Goal: Complete application form: Complete application form

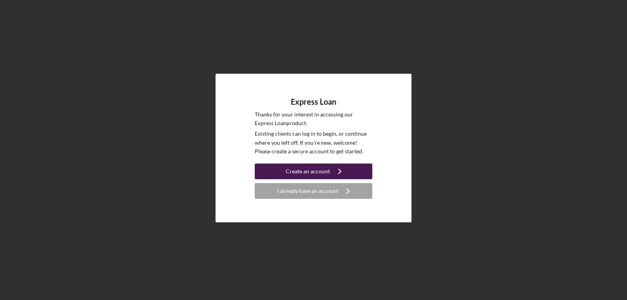
click at [294, 171] on div "Create an account" at bounding box center [308, 172] width 44 height 16
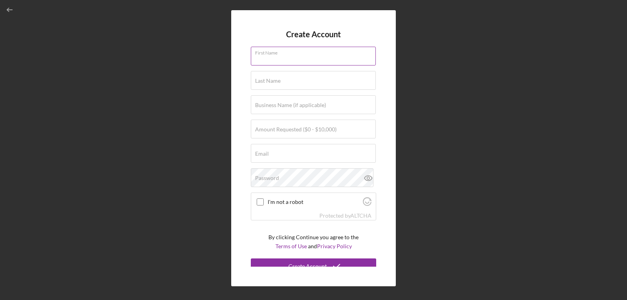
click at [297, 59] on input "First Name" at bounding box center [313, 56] width 125 height 19
type input "[PERSON_NAME]"
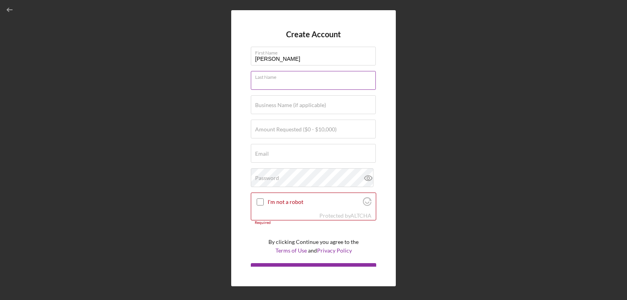
click at [300, 83] on input "Last Name" at bounding box center [313, 80] width 125 height 19
type input "[PERSON_NAME]"
click at [304, 101] on div "Business Name (if applicable)" at bounding box center [313, 105] width 125 height 20
type input "Sanctuary of Pole"
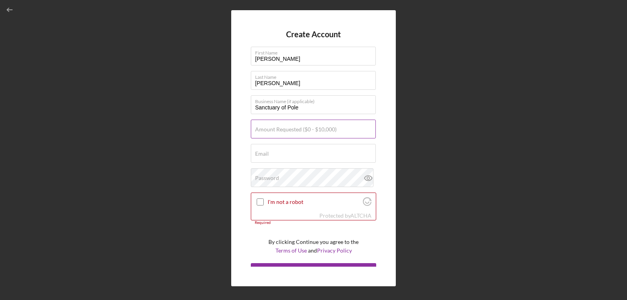
click at [318, 130] on label "Amount Requested ($0 - $10,000)" at bounding box center [296, 129] width 82 height 6
click at [318, 130] on input "Amount Requested ($0 - $10,000)" at bounding box center [313, 129] width 125 height 19
type input "$6,000"
click at [308, 152] on div "Email Required" at bounding box center [313, 154] width 125 height 20
type input "[EMAIL_ADDRESS][DOMAIN_NAME]"
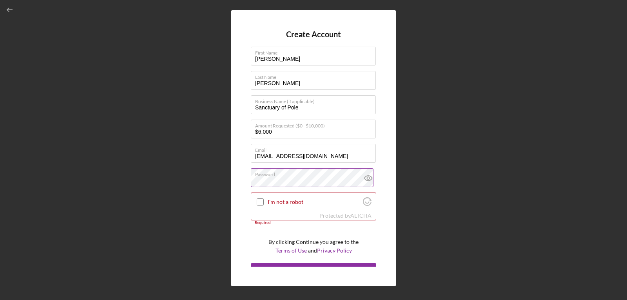
click at [364, 177] on icon at bounding box center [369, 178] width 20 height 20
click at [258, 203] on input "I'm not a robot" at bounding box center [260, 201] width 7 height 7
checkbox input "true"
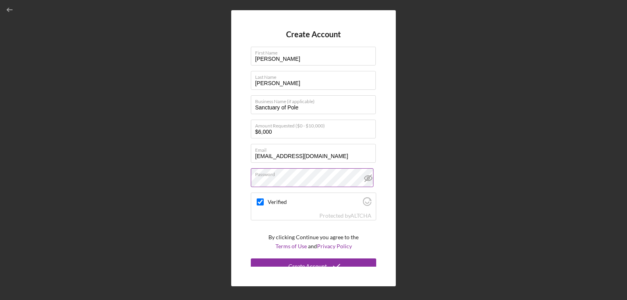
scroll to position [7, 0]
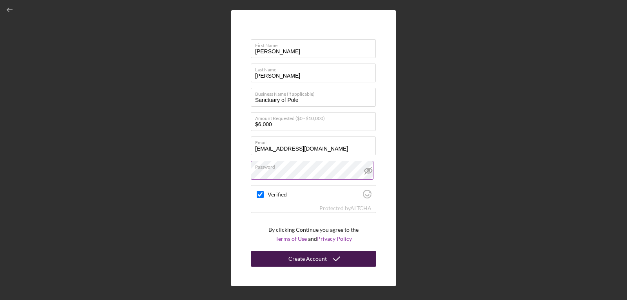
click at [324, 258] on div "Create Account" at bounding box center [308, 259] width 38 height 16
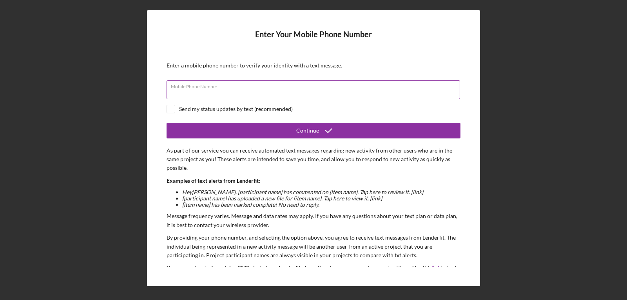
click at [255, 86] on div "Mobile Phone Number" at bounding box center [314, 90] width 294 height 20
type input "[PHONE_NUMBER]"
click at [257, 107] on div "Send my status updates by text (recommended)" at bounding box center [236, 109] width 114 height 6
checkbox input "true"
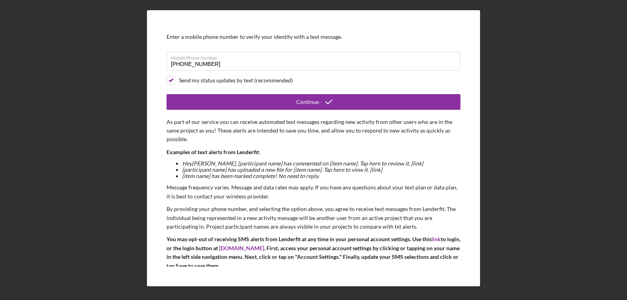
scroll to position [31, 0]
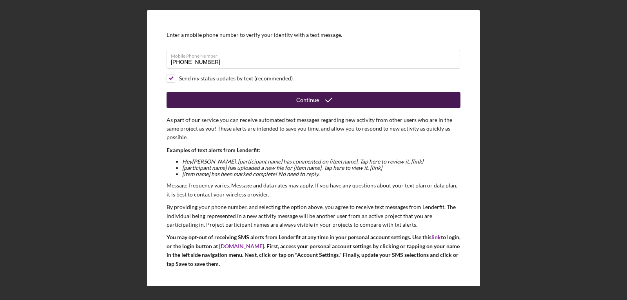
click at [397, 100] on button "Continue" at bounding box center [314, 100] width 294 height 16
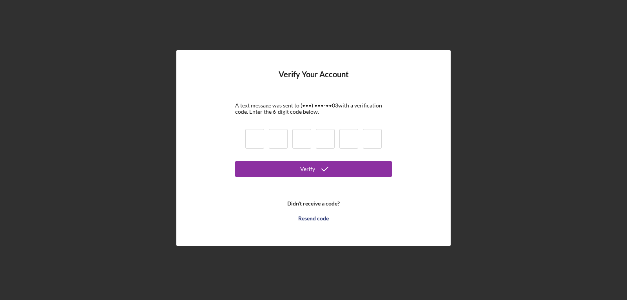
click at [259, 139] on input at bounding box center [254, 139] width 19 height 20
type input "0"
type input "9"
type input "8"
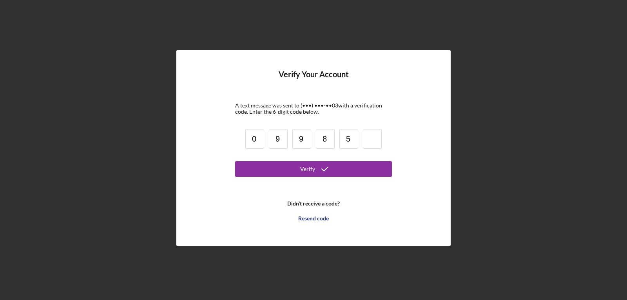
type input "5"
type input "1"
click at [235, 161] on button "Verify" at bounding box center [313, 169] width 157 height 16
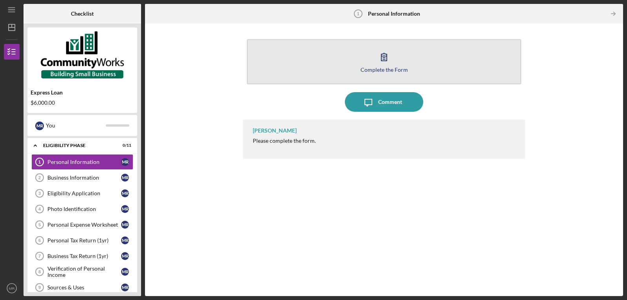
click at [386, 68] on div "Complete the Form" at bounding box center [384, 70] width 47 height 6
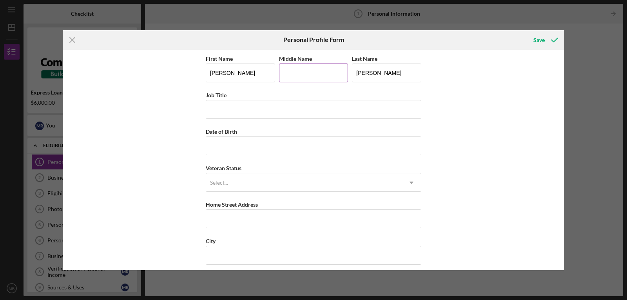
click at [312, 72] on input "Middle Name" at bounding box center [313, 73] width 69 height 19
type input "[PERSON_NAME]"
click at [293, 106] on input "Job Title" at bounding box center [314, 109] width 216 height 19
type input "Owner"
click at [277, 151] on input "Date of Birth" at bounding box center [314, 145] width 216 height 19
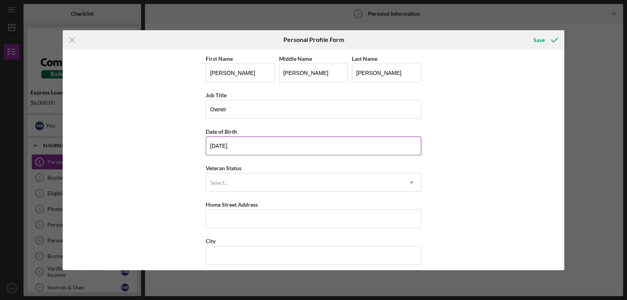
type input "[DATE]"
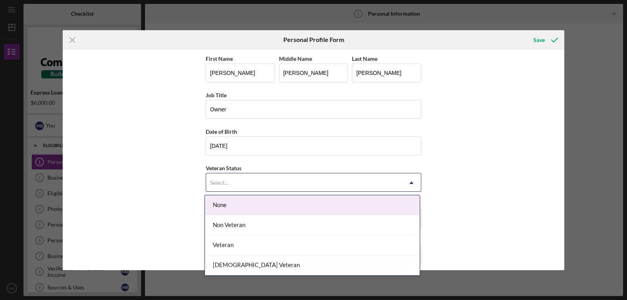
click at [290, 178] on div "Select..." at bounding box center [304, 183] width 196 height 18
click at [242, 224] on div "Non Veteran" at bounding box center [312, 225] width 215 height 20
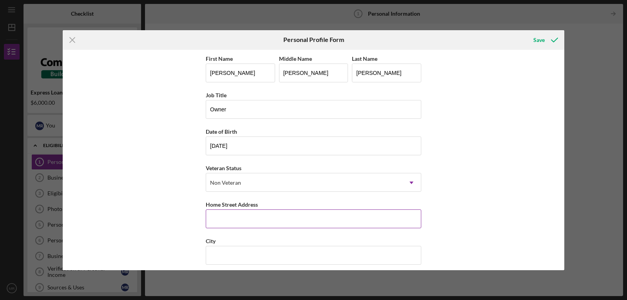
click at [311, 221] on input "Home Street Address" at bounding box center [314, 218] width 216 height 19
type input "22 County Cork Dr"
type input "[GEOGRAPHIC_DATA]"
type input "[US_STATE]"
type input "29611"
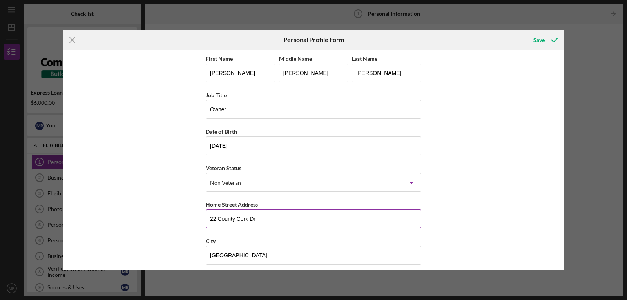
type input "[GEOGRAPHIC_DATA]"
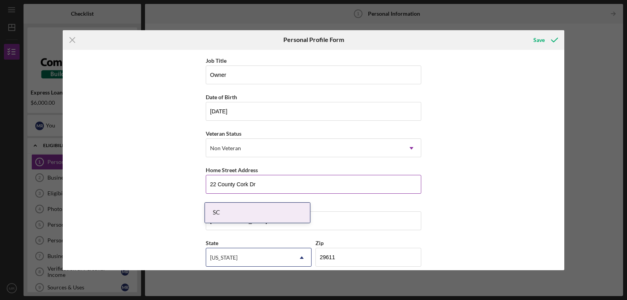
scroll to position [79, 0]
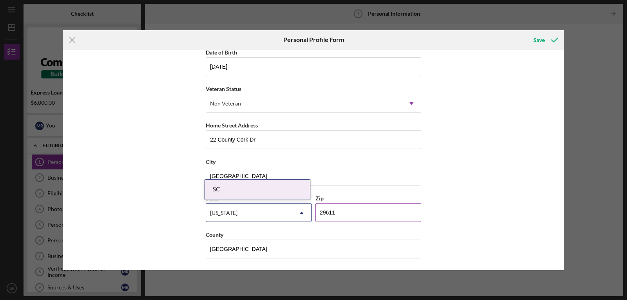
click at [395, 213] on input "29611" at bounding box center [369, 212] width 106 height 19
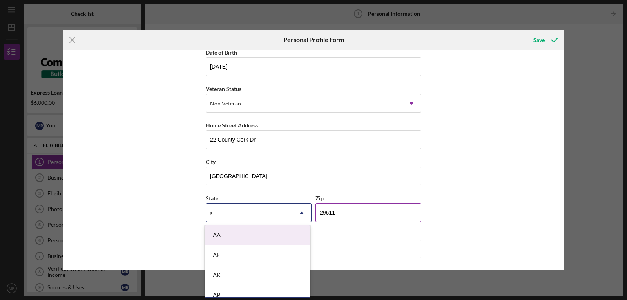
type input "sc"
click at [236, 259] on div "SC" at bounding box center [257, 255] width 105 height 20
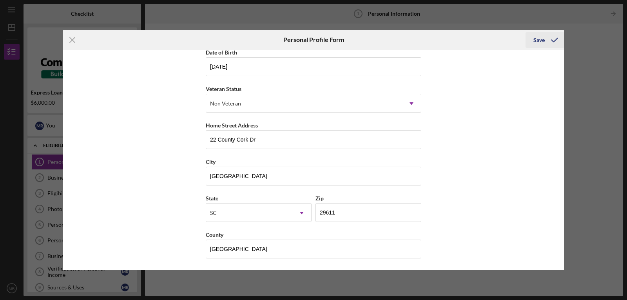
click at [546, 43] on icon "submit" at bounding box center [555, 40] width 20 height 20
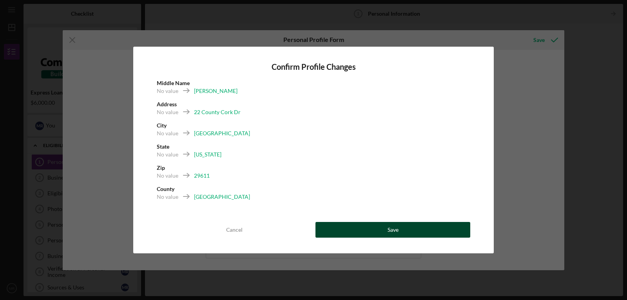
click at [409, 230] on button "Save" at bounding box center [393, 230] width 155 height 16
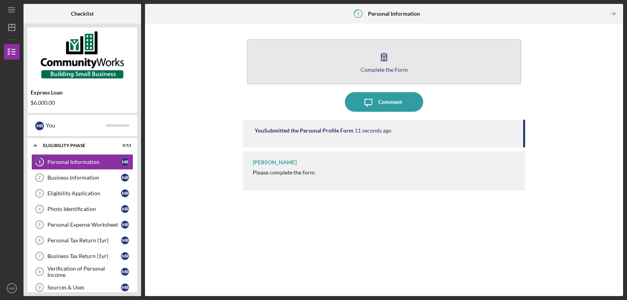
click at [407, 67] on button "Complete the Form Form" at bounding box center [384, 61] width 275 height 45
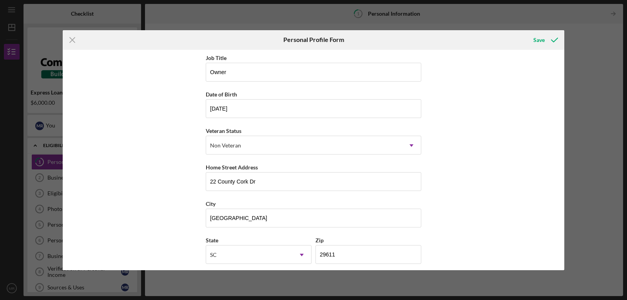
scroll to position [79, 0]
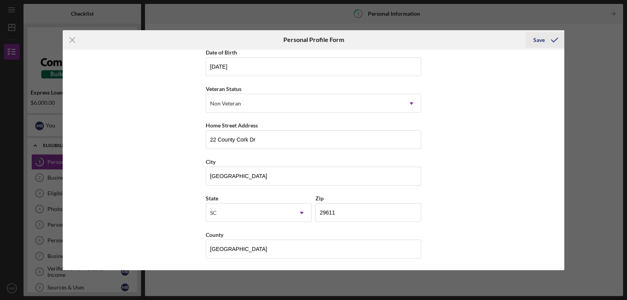
click at [534, 38] on button "Save" at bounding box center [545, 40] width 39 height 16
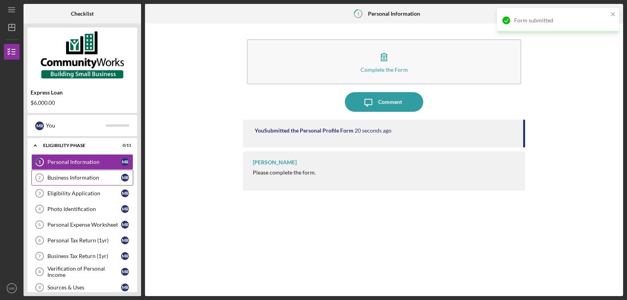
click at [74, 179] on div "Business Information" at bounding box center [84, 178] width 74 height 6
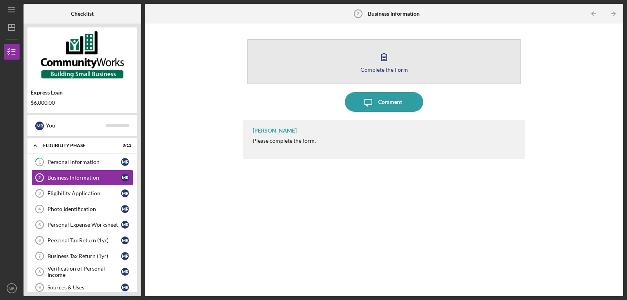
click at [379, 74] on button "Complete the Form Form" at bounding box center [384, 61] width 275 height 45
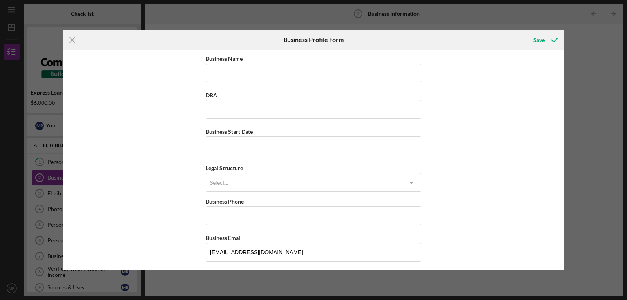
click at [327, 74] on input "Business Name" at bounding box center [314, 73] width 216 height 19
type input "Sanctuary of Pole"
click at [335, 105] on input "DBA" at bounding box center [314, 109] width 216 height 19
click at [338, 141] on input "Business Start Date" at bounding box center [314, 145] width 216 height 19
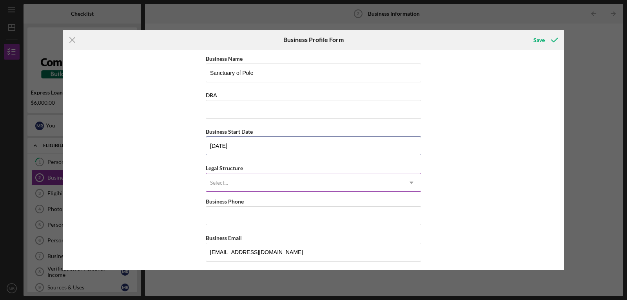
type input "[DATE]"
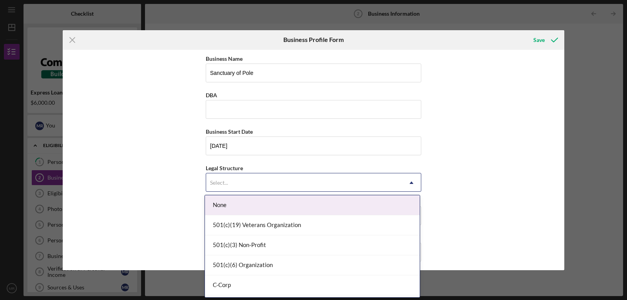
click at [329, 186] on div "Select..." at bounding box center [304, 183] width 196 height 18
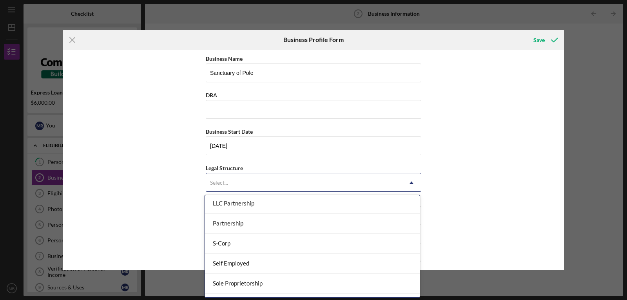
scroll to position [198, 0]
click at [357, 251] on div "Sole Proprietorship" at bounding box center [312, 247] width 215 height 20
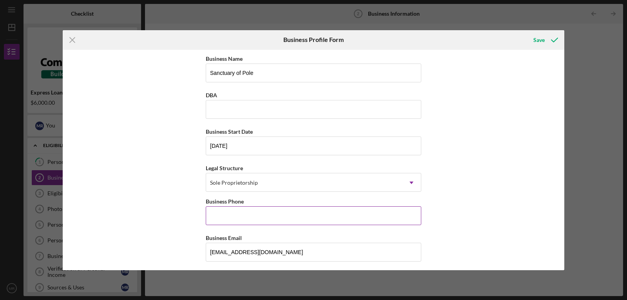
click at [381, 216] on input "Business Phone" at bounding box center [314, 215] width 216 height 19
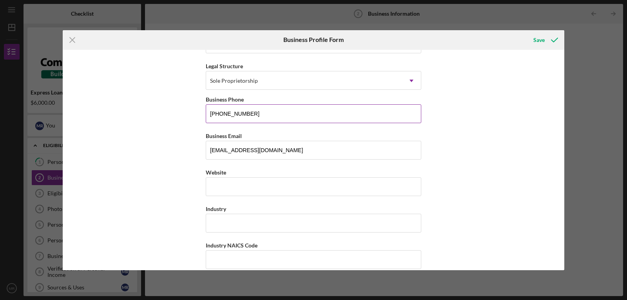
scroll to position [104, 0]
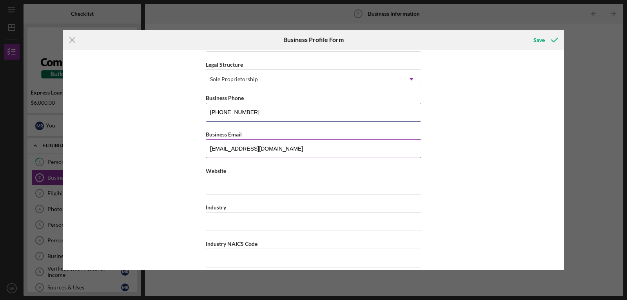
type input "[PHONE_NUMBER]"
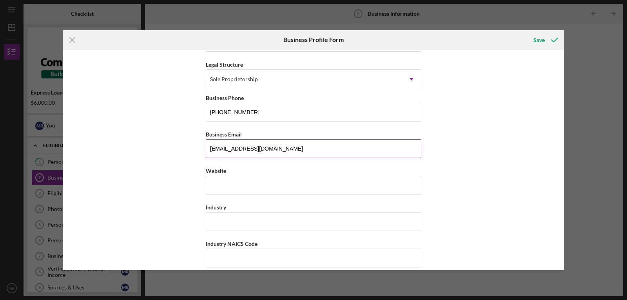
click at [258, 147] on input "[EMAIL_ADDRESS][DOMAIN_NAME]" at bounding box center [314, 148] width 216 height 19
type input "[EMAIL_ADDRESS][DOMAIN_NAME]"
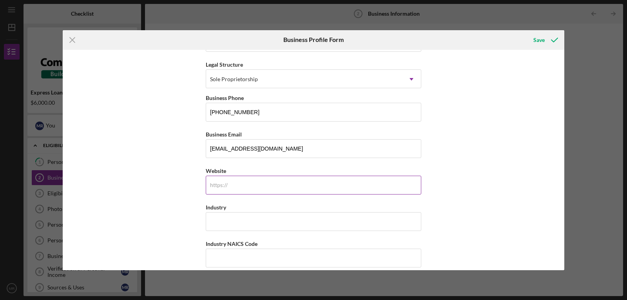
click at [271, 180] on input "Website" at bounding box center [314, 185] width 216 height 19
type input "[DOMAIN_NAME]"
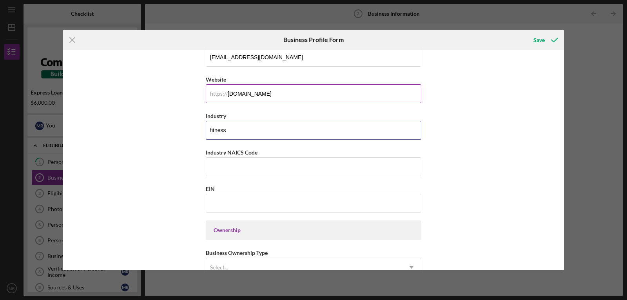
scroll to position [197, 0]
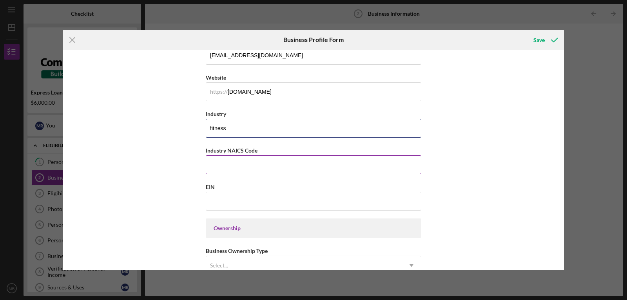
type input "fitness"
click at [252, 152] on label "Industry NAICS Code" at bounding box center [232, 150] width 52 height 7
click at [252, 155] on input "Industry NAICS Code" at bounding box center [314, 164] width 216 height 19
click at [252, 152] on label "Industry NAICS Code" at bounding box center [232, 150] width 52 height 7
click at [252, 155] on input "Industry NAICS Code" at bounding box center [314, 164] width 216 height 19
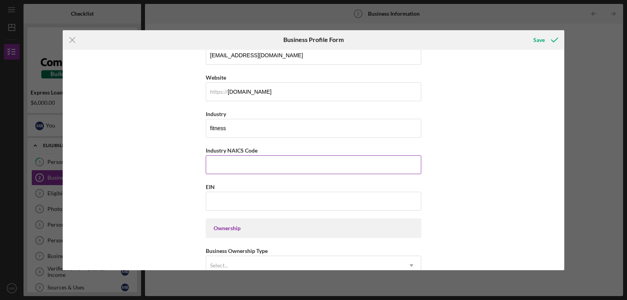
click at [252, 152] on label "Industry NAICS Code" at bounding box center [232, 150] width 52 height 7
click at [252, 155] on input "Industry NAICS Code" at bounding box center [314, 164] width 216 height 19
click at [164, 208] on div "Business Name Sanctuary of Pole DBA Business Start Date [DATE] Legal Structure …" at bounding box center [314, 160] width 502 height 220
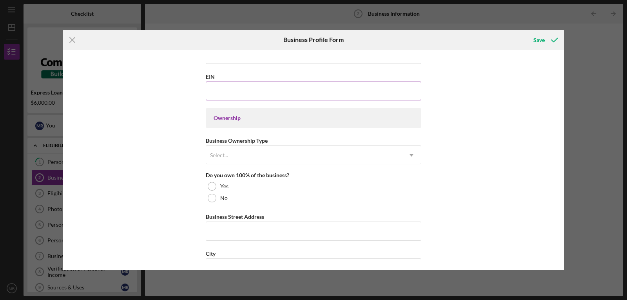
scroll to position [309, 0]
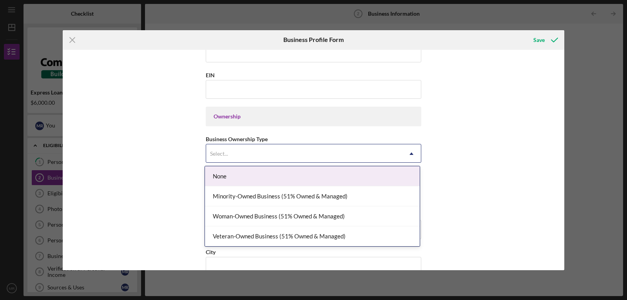
click at [264, 158] on div "Select..." at bounding box center [304, 154] width 196 height 18
click at [225, 216] on div "Woman-Owned Business (51% Owned & Managed)" at bounding box center [312, 216] width 215 height 20
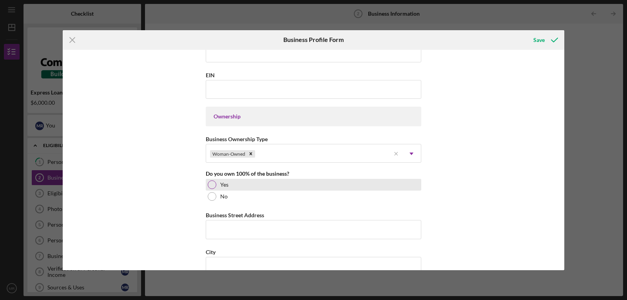
click at [209, 183] on div at bounding box center [212, 184] width 9 height 9
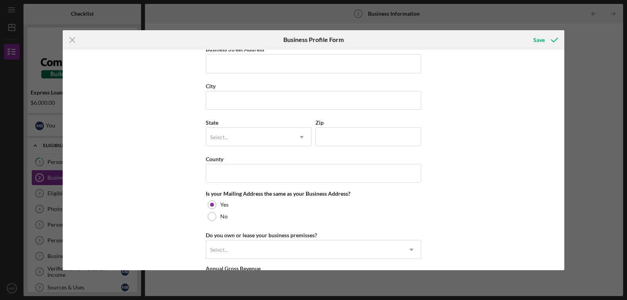
scroll to position [485, 0]
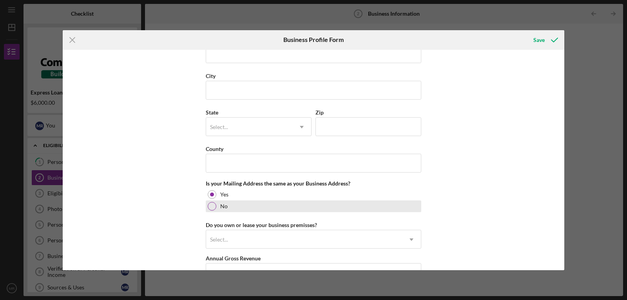
click at [213, 204] on div at bounding box center [212, 206] width 9 height 9
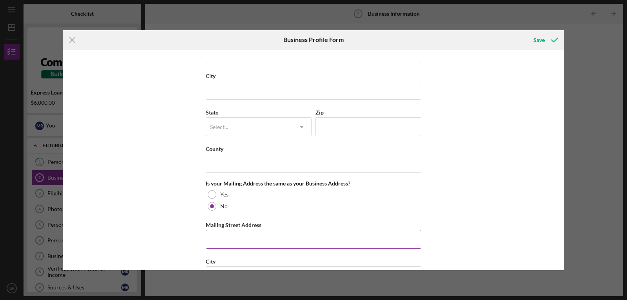
click at [217, 239] on input "Mailing Street Address" at bounding box center [314, 239] width 216 height 19
type input "22 County Cork Dr"
type input "Sanctuary of Pole"
type input "22 County Cork Dr"
type input "[GEOGRAPHIC_DATA]"
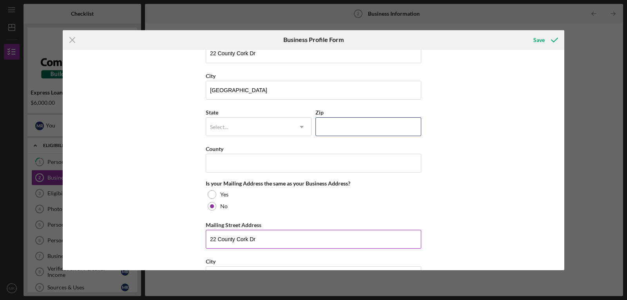
type input "29611"
type input "[US_STATE]"
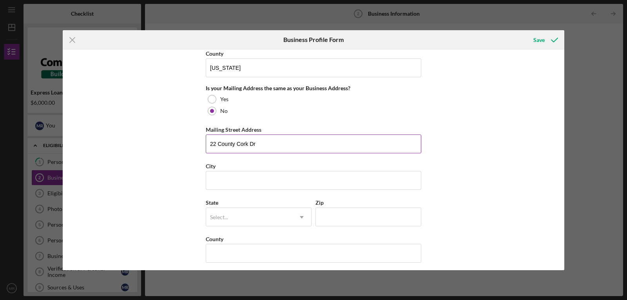
scroll to position [580, 0]
click at [224, 183] on input "City" at bounding box center [314, 180] width 216 height 19
type input "[GEOGRAPHIC_DATA]"
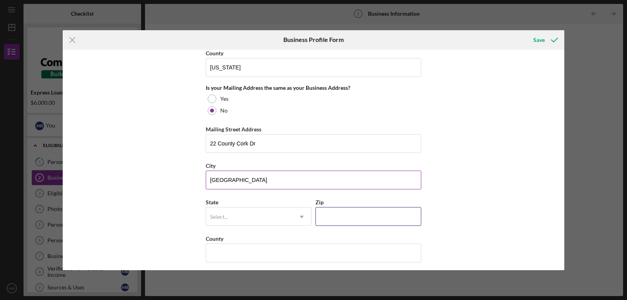
type input "29611"
type input "[US_STATE]"
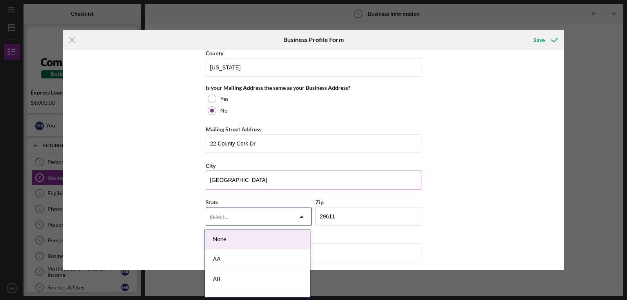
type input "sc"
click at [219, 260] on div "SC" at bounding box center [257, 259] width 105 height 20
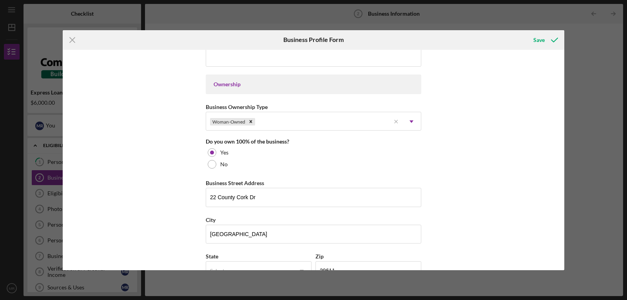
scroll to position [340, 0]
click at [245, 198] on input "22 County Cork Dr" at bounding box center [314, 198] width 216 height 19
click at [272, 192] on input "22 County Cork Dr" at bounding box center [314, 198] width 216 height 19
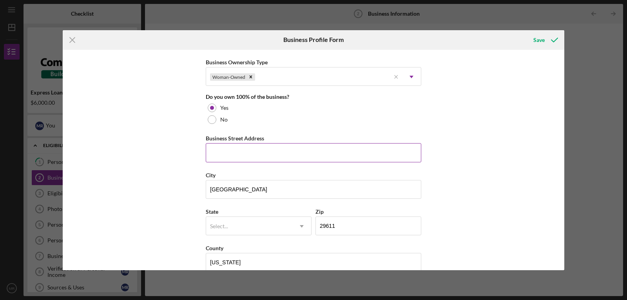
scroll to position [387, 0]
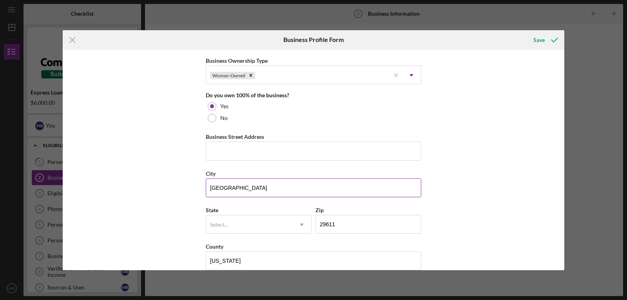
click at [262, 189] on input "[GEOGRAPHIC_DATA]" at bounding box center [314, 187] width 216 height 19
click at [346, 214] on div "Zip" at bounding box center [369, 210] width 106 height 10
click at [349, 223] on input "29611" at bounding box center [369, 224] width 106 height 19
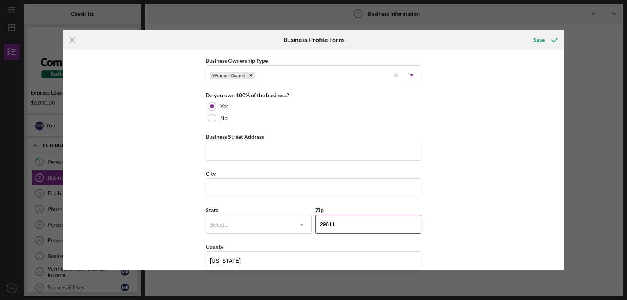
click at [349, 223] on input "29611" at bounding box center [369, 224] width 106 height 19
click at [320, 147] on input "Business Street Address" at bounding box center [314, 151] width 216 height 19
type input "[STREET_ADDRESS][PERSON_NAME]"
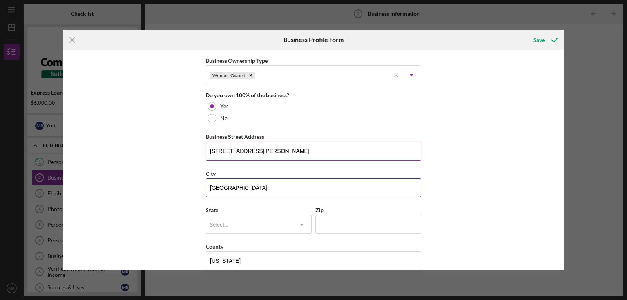
type input "[GEOGRAPHIC_DATA]"
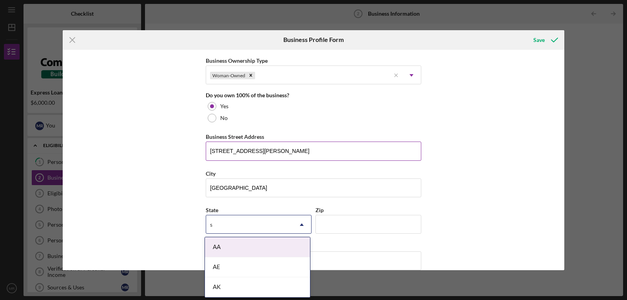
type input "sc"
click at [213, 264] on div "SC" at bounding box center [257, 267] width 105 height 20
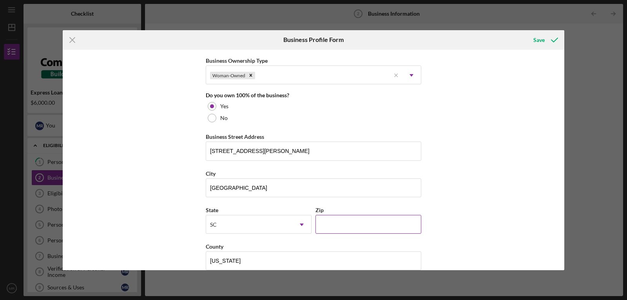
click at [329, 226] on input "Zip" at bounding box center [369, 224] width 106 height 19
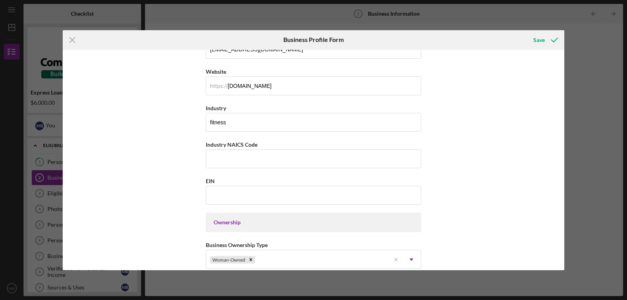
scroll to position [202, 0]
type input "29607"
click at [144, 167] on div "Business Name Sanctuary of Pole DBA Sanctuary of Pole Business Start Date [DATE…" at bounding box center [314, 160] width 502 height 220
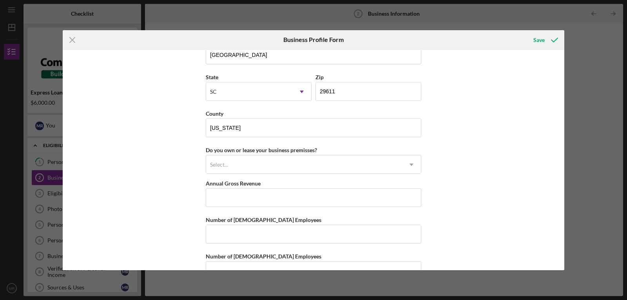
scroll to position [727, 0]
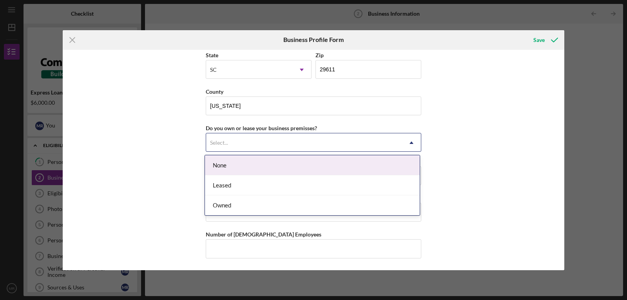
click at [217, 181] on div "Leased" at bounding box center [312, 185] width 215 height 20
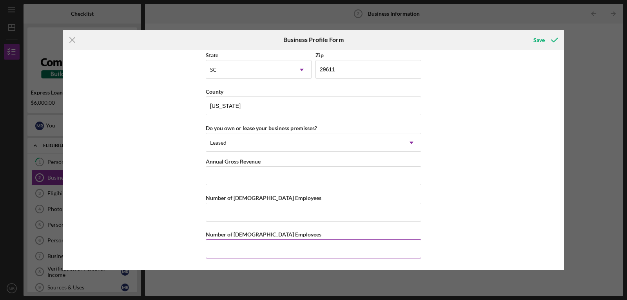
click at [274, 247] on input "Number of [DEMOGRAPHIC_DATA] Employees" at bounding box center [314, 248] width 216 height 19
type input "0"
click at [354, 220] on input "Number of [DEMOGRAPHIC_DATA] Employees" at bounding box center [314, 212] width 216 height 19
type input "0"
click at [481, 181] on div "Business Name Sanctuary of Pole DBA Sanctuary of Pole Business Start Date [DATE…" at bounding box center [314, 160] width 502 height 220
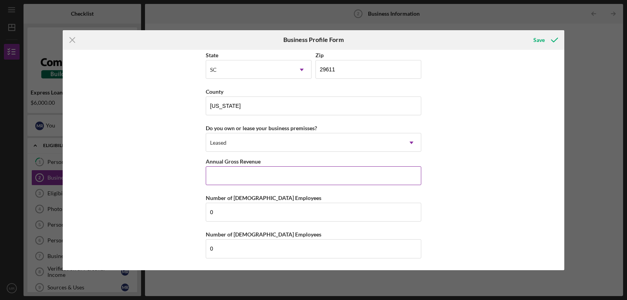
click at [370, 174] on input "Annual Gross Revenue" at bounding box center [314, 175] width 216 height 19
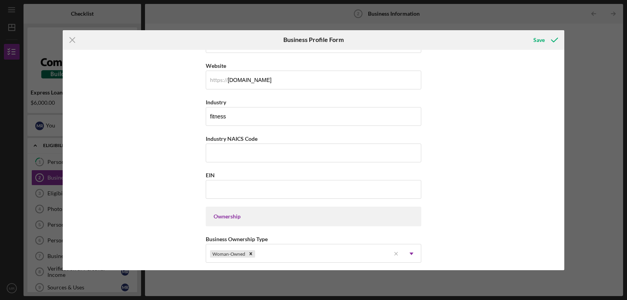
scroll to position [207, 0]
type input "$12,000"
click at [544, 42] on div "Save" at bounding box center [539, 40] width 11 height 16
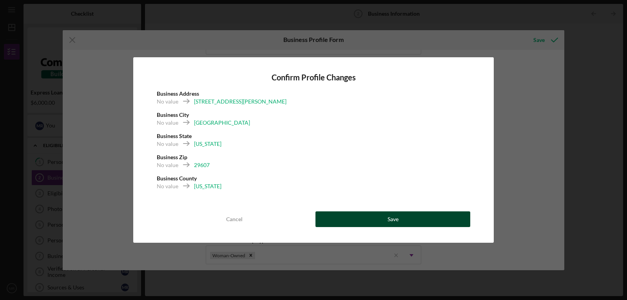
click at [407, 218] on button "Save" at bounding box center [393, 219] width 155 height 16
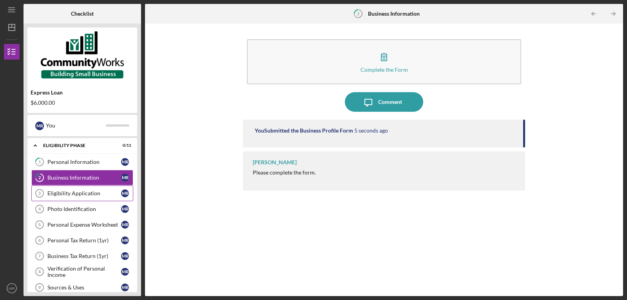
click at [80, 193] on div "Eligibility Application" at bounding box center [84, 193] width 74 height 6
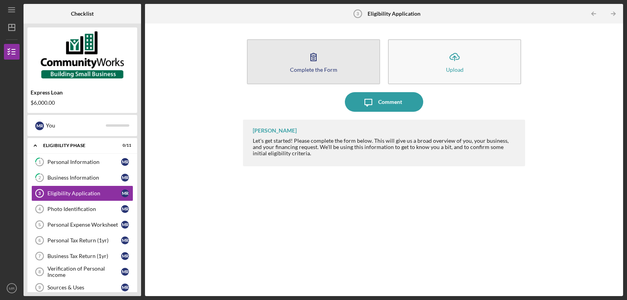
click at [322, 60] on icon "button" at bounding box center [314, 57] width 20 height 20
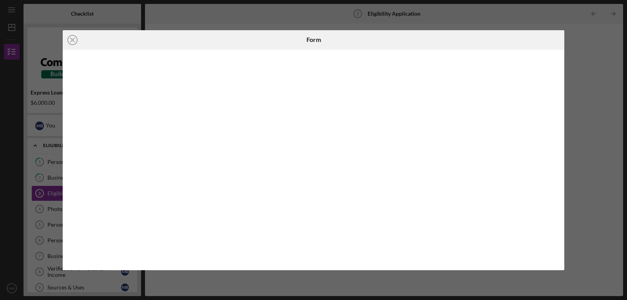
click at [595, 53] on div "Icon/Close Form" at bounding box center [313, 150] width 627 height 300
